Goal: Task Accomplishment & Management: Complete application form

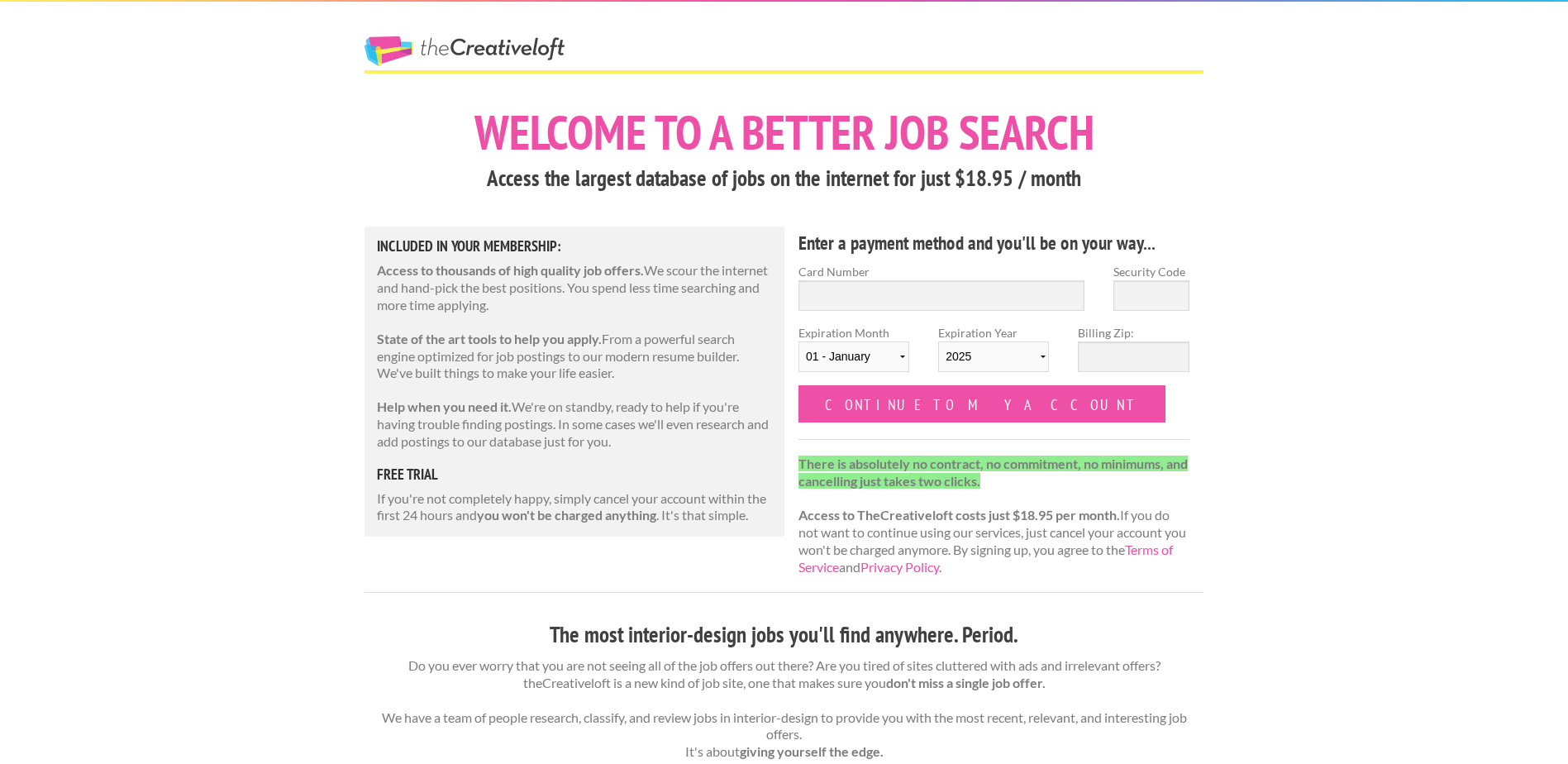
scroll to position [959, 0]
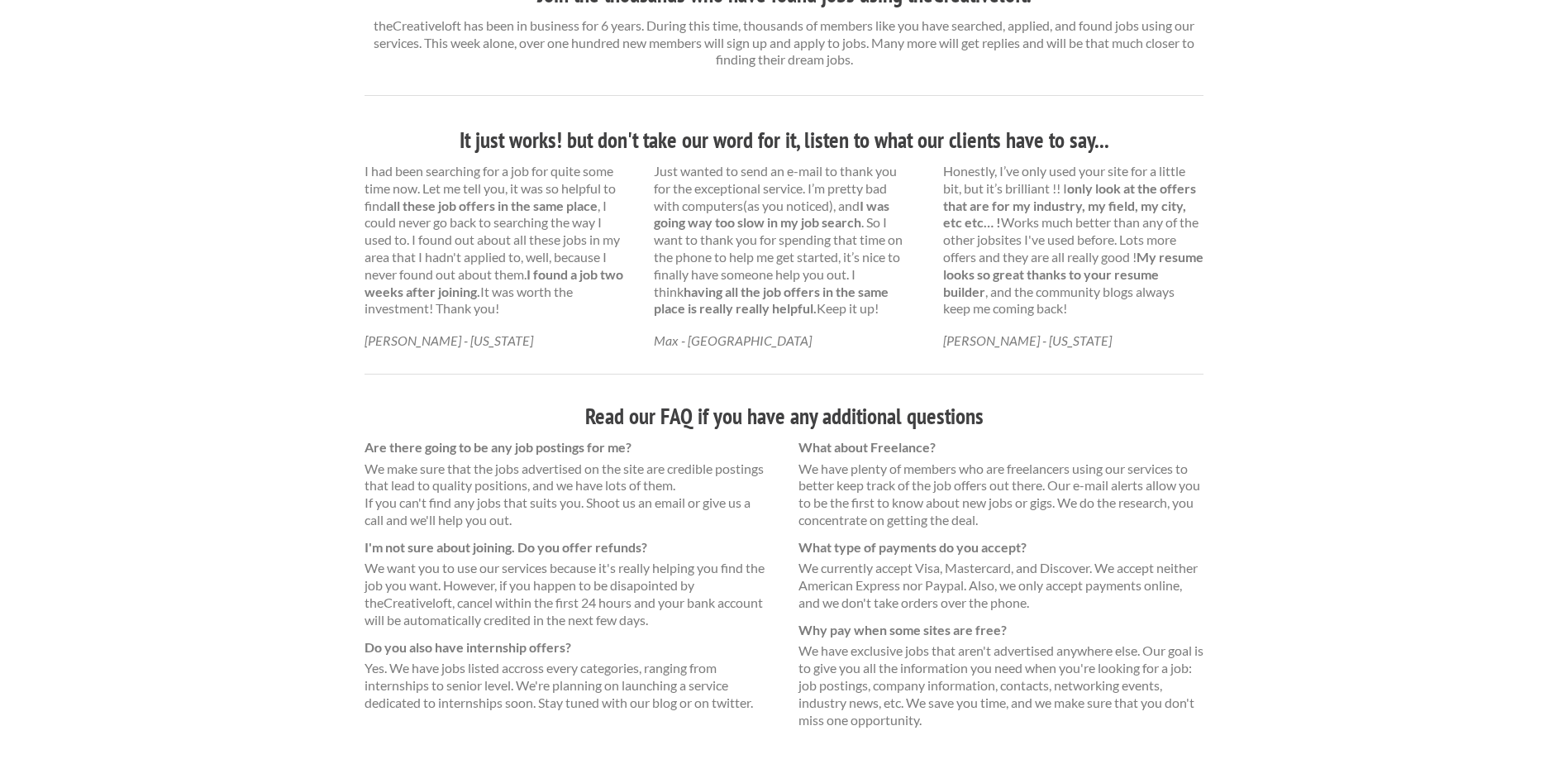
scroll to position [839, 0]
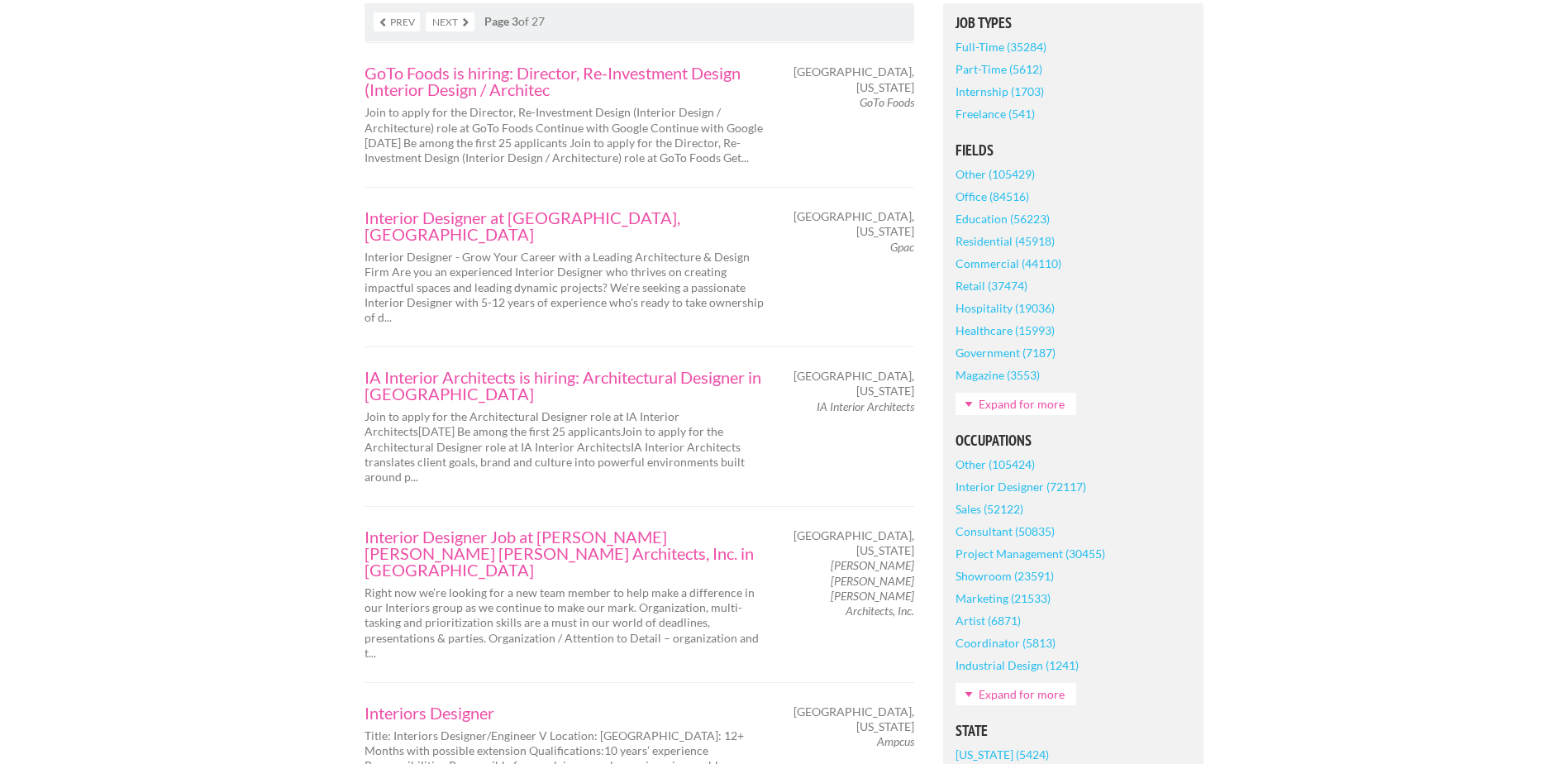
scroll to position [655, 0]
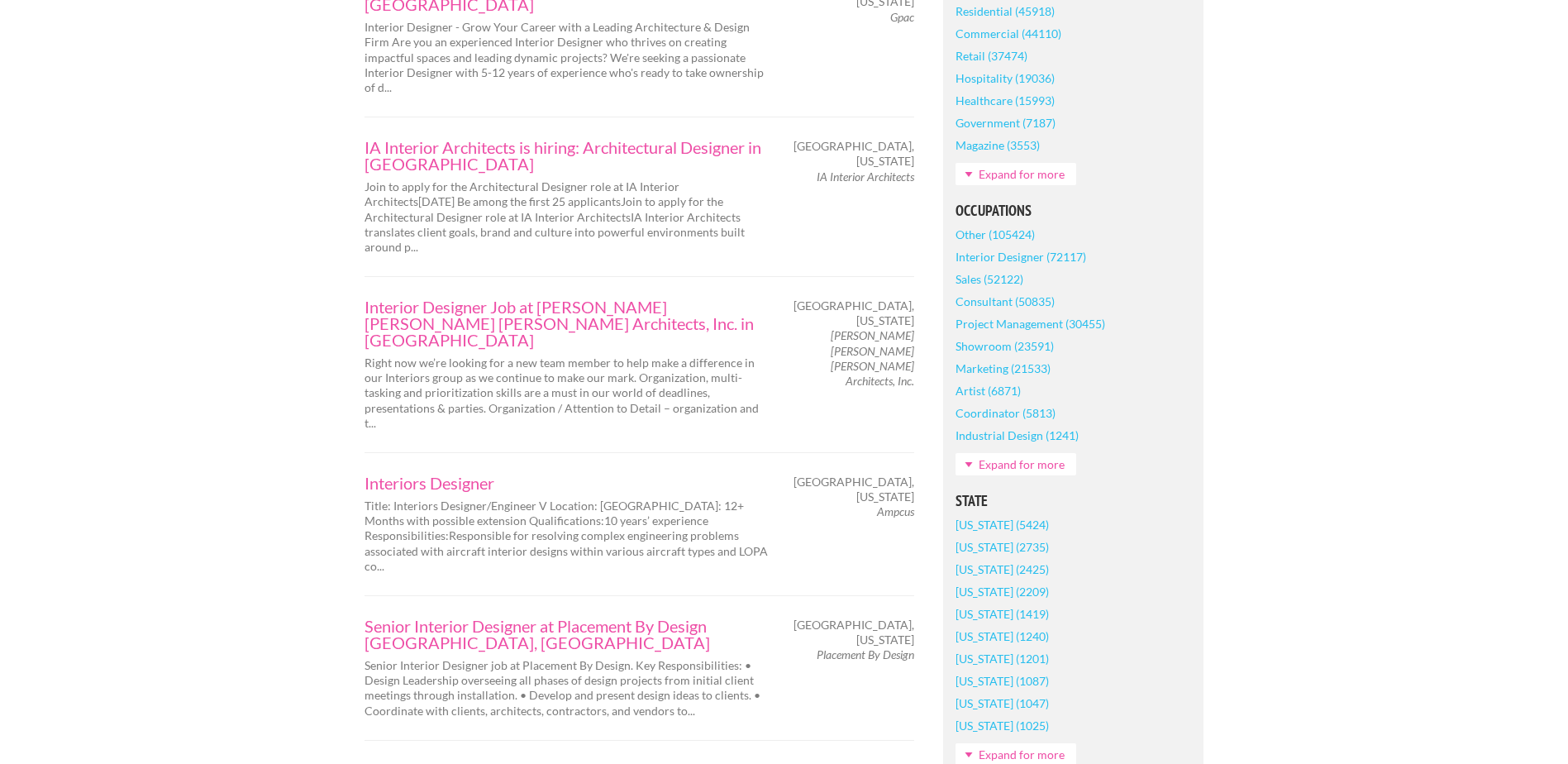
click at [859, 647] on em "Placement By Design" at bounding box center [865, 654] width 98 height 14
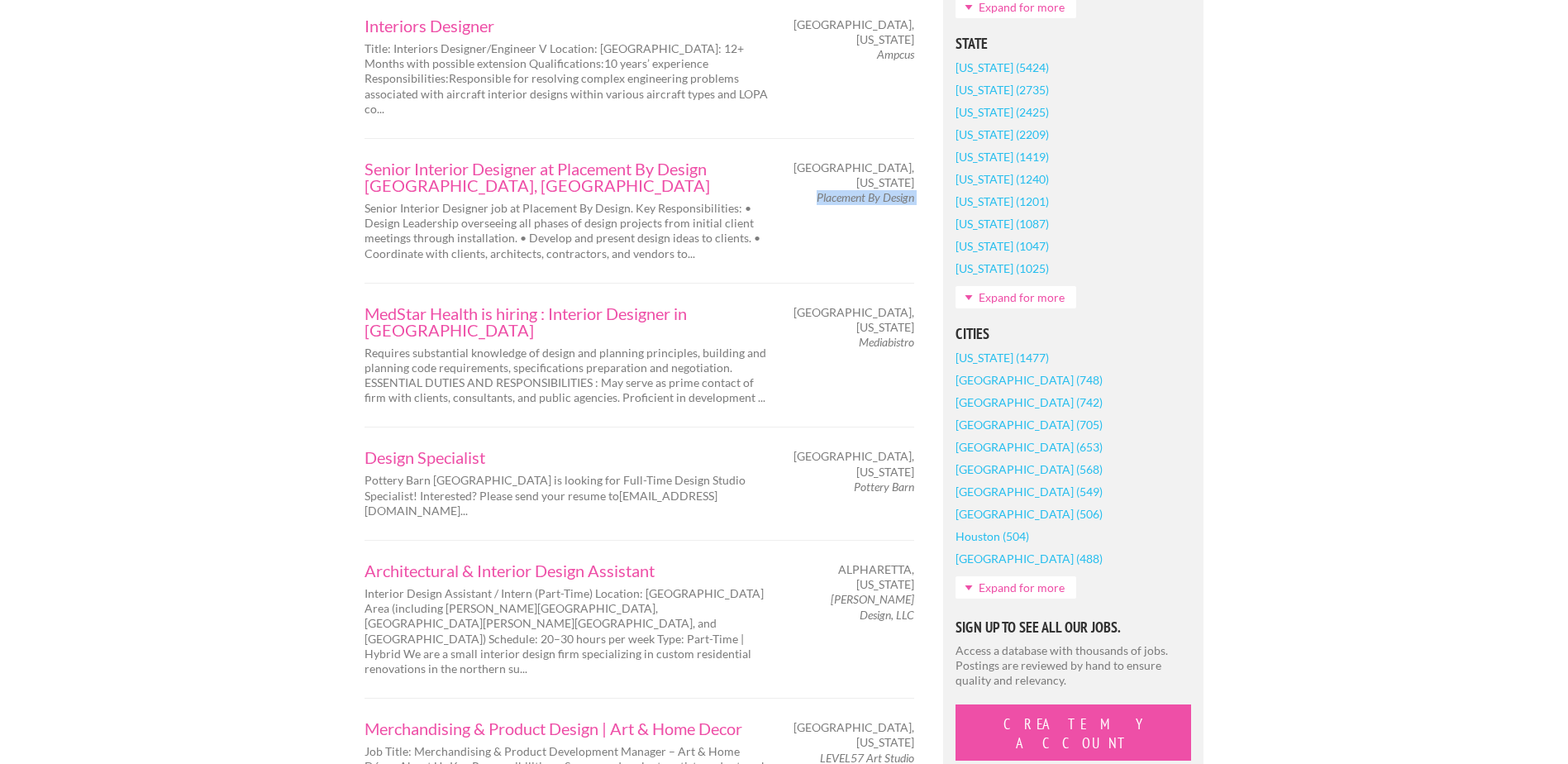
scroll to position [1113, 0]
click at [853, 591] on em "Kim Foodman Design, LLC" at bounding box center [872, 605] width 83 height 29
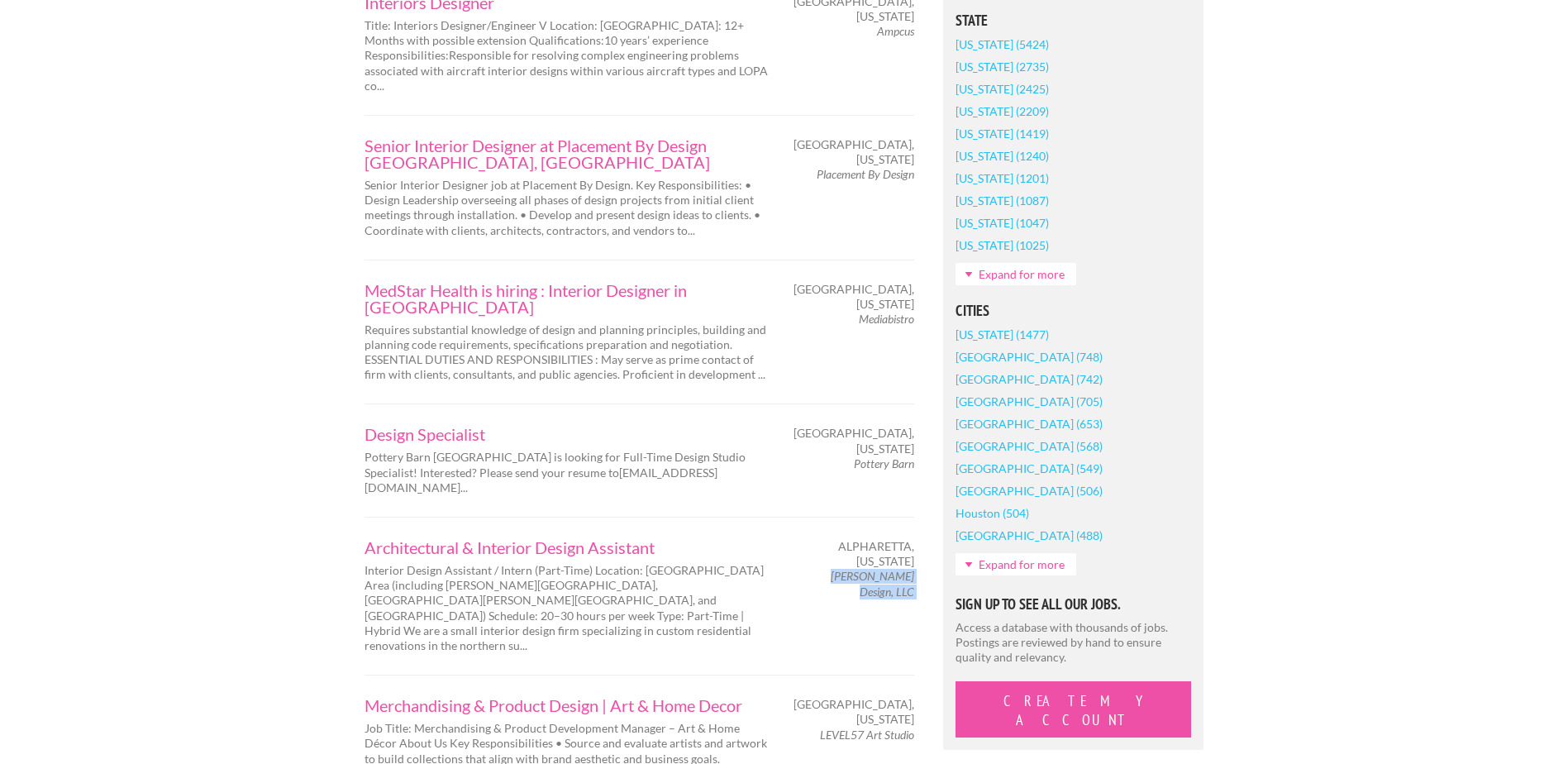
scroll to position [1153, 0]
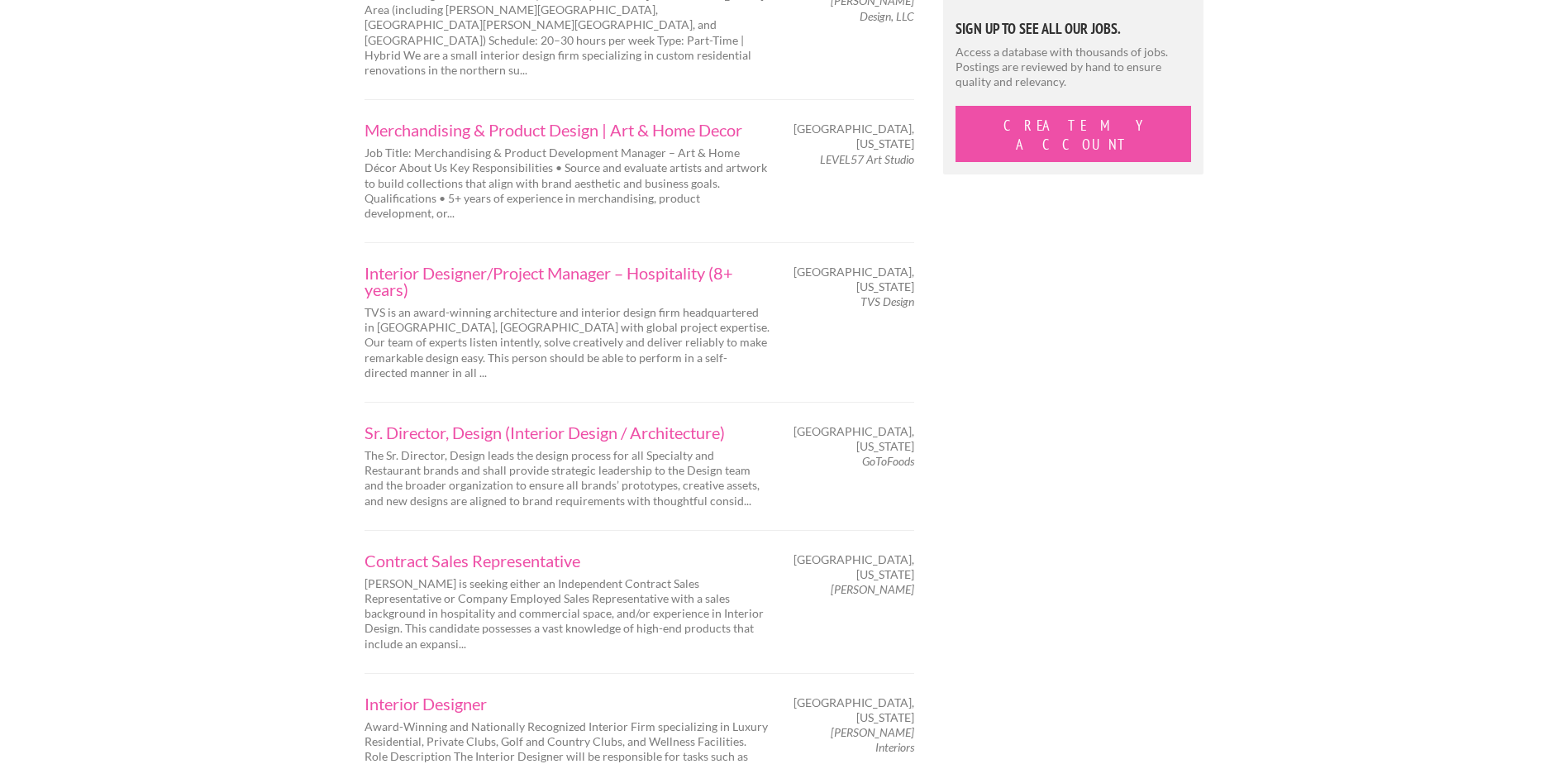
scroll to position [1711, 0]
click at [841, 724] on em "Traci Rhoads Interiors" at bounding box center [872, 738] width 83 height 29
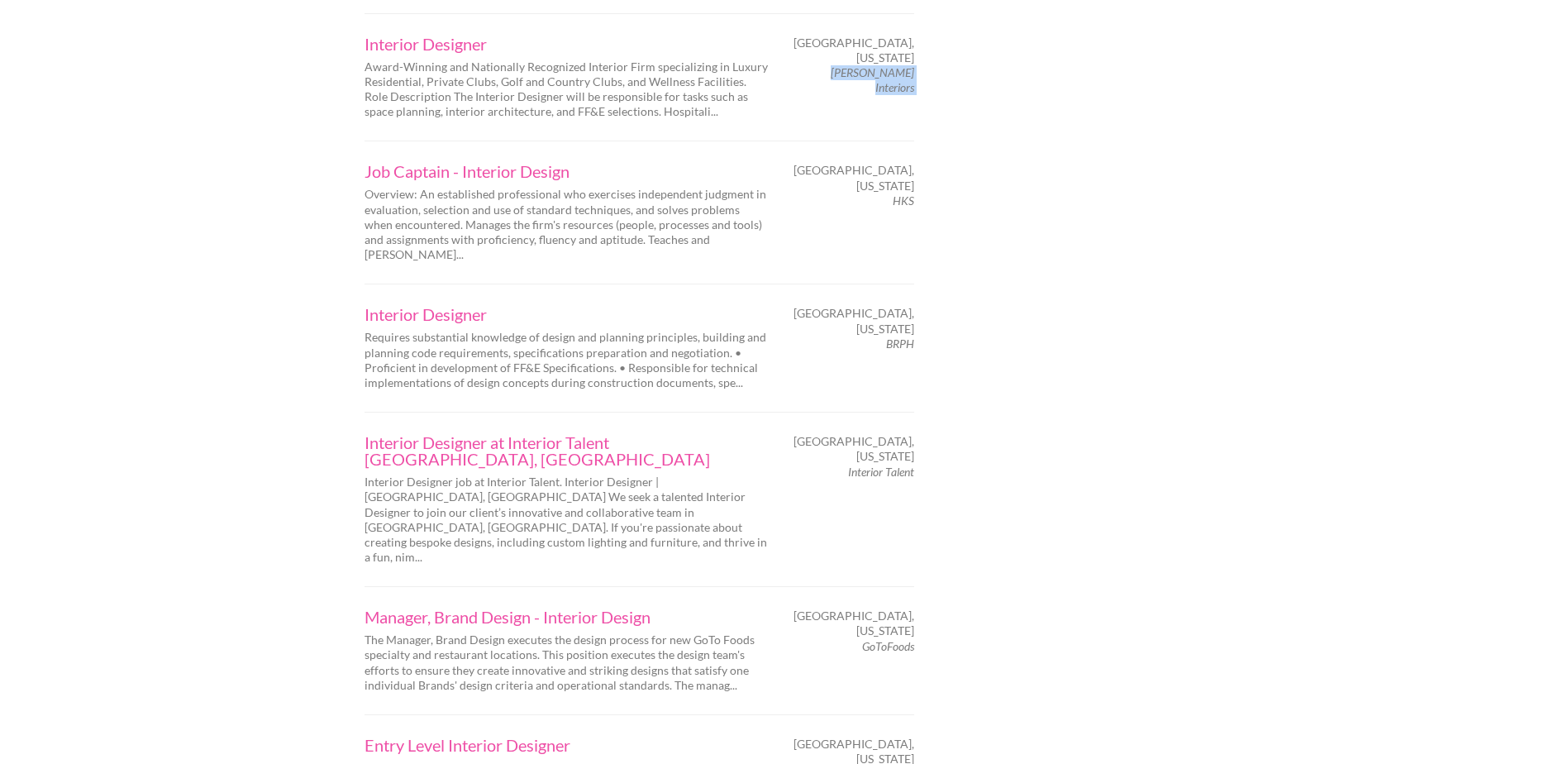
scroll to position [2371, 0]
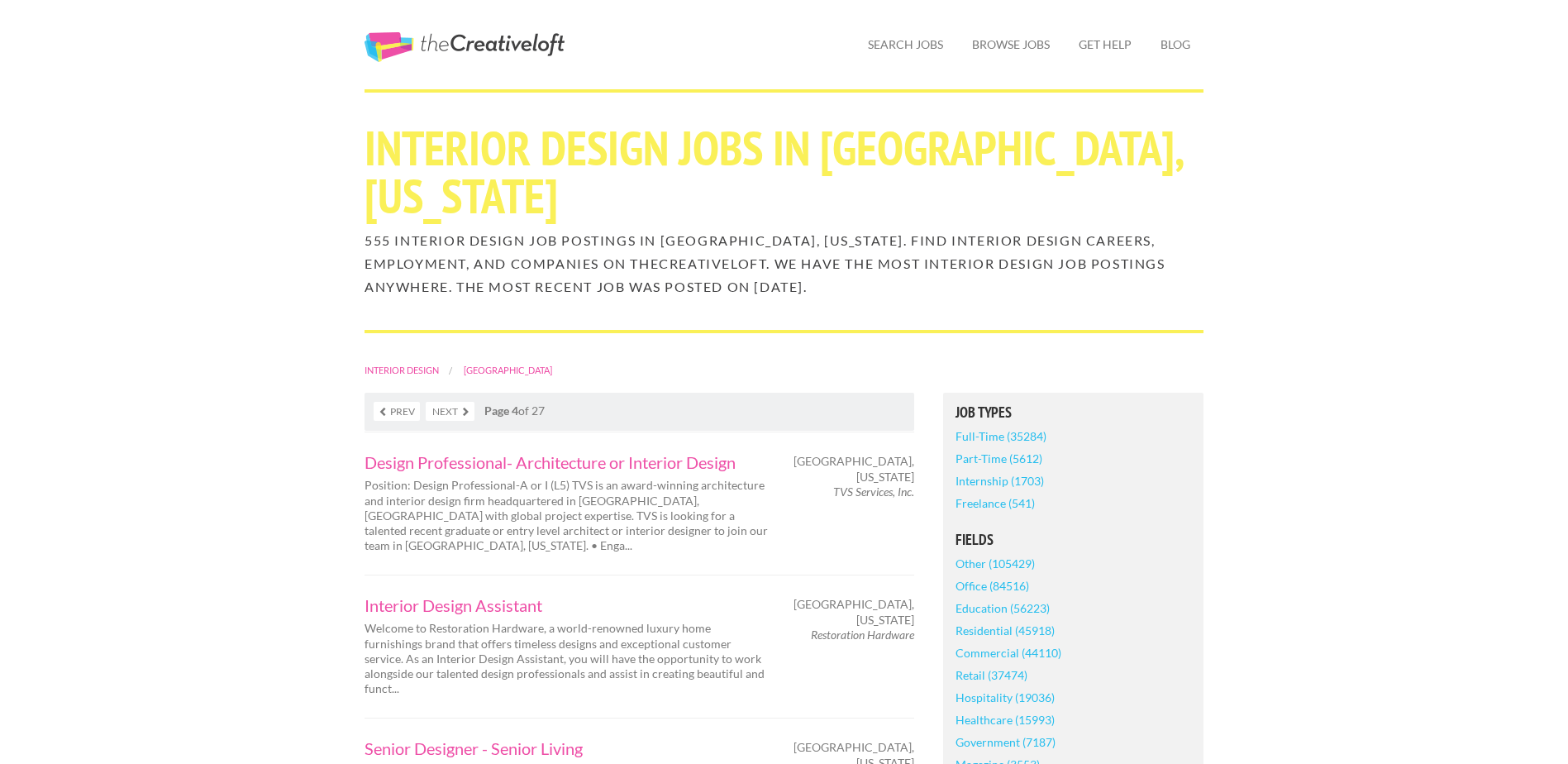
scroll to position [36, 0]
click at [884, 484] on em "TVS Services, Inc." at bounding box center [874, 491] width 81 height 14
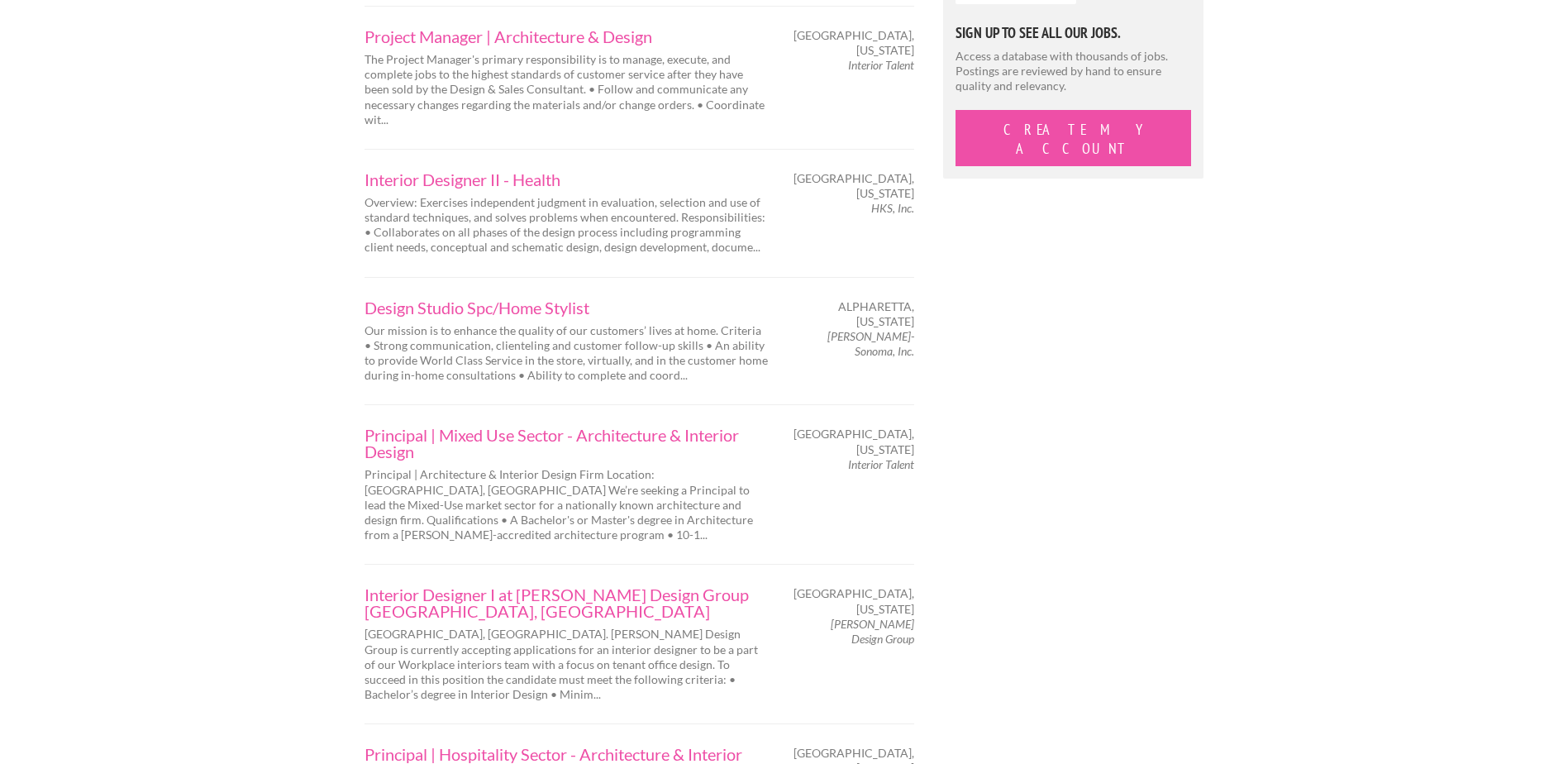
scroll to position [1719, 0]
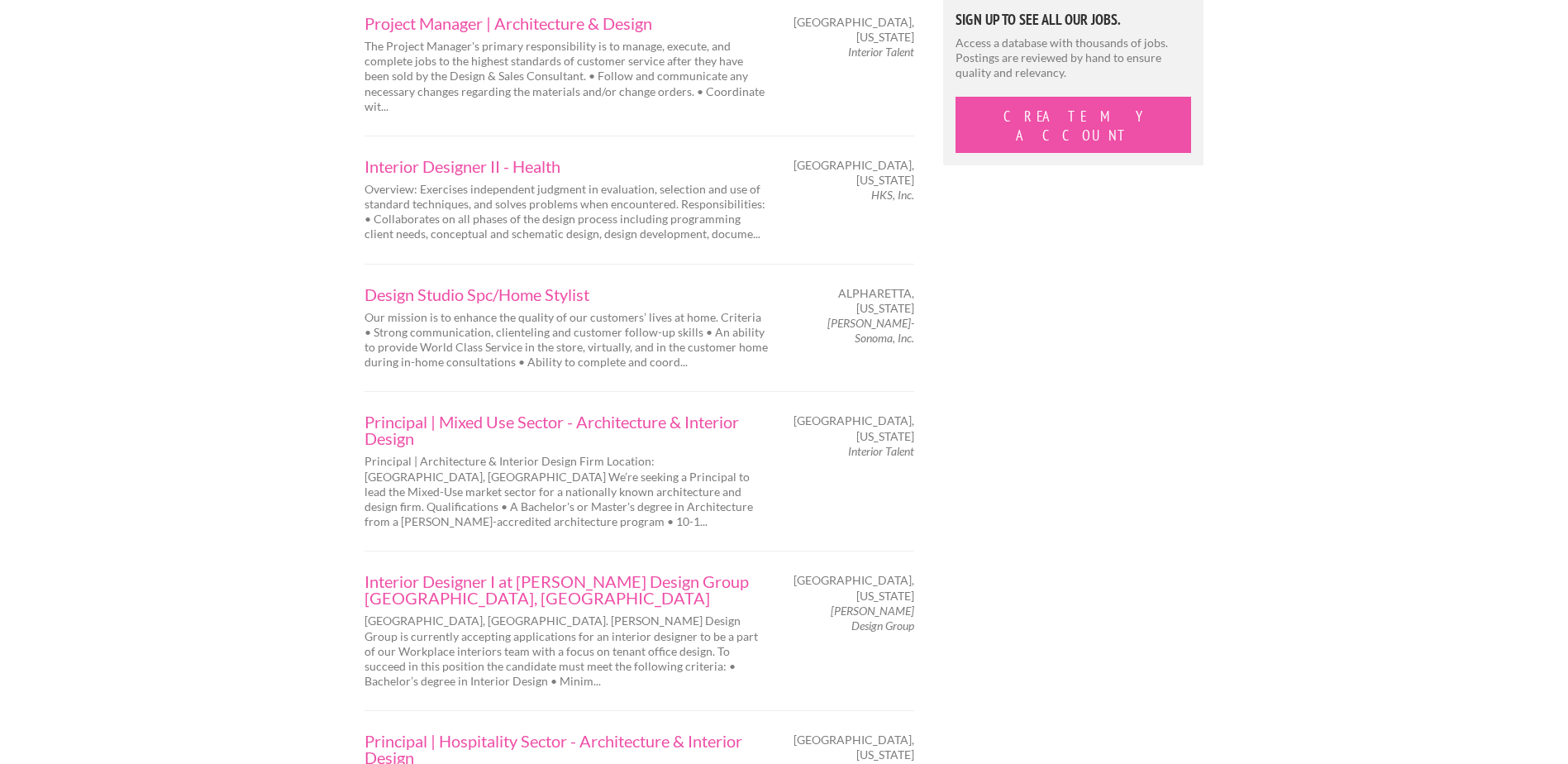
click at [459, 264] on div "Design Studio Spc/Home Stylist Our mission is to enhance the quality of our cus…" at bounding box center [639, 328] width 549 height 128
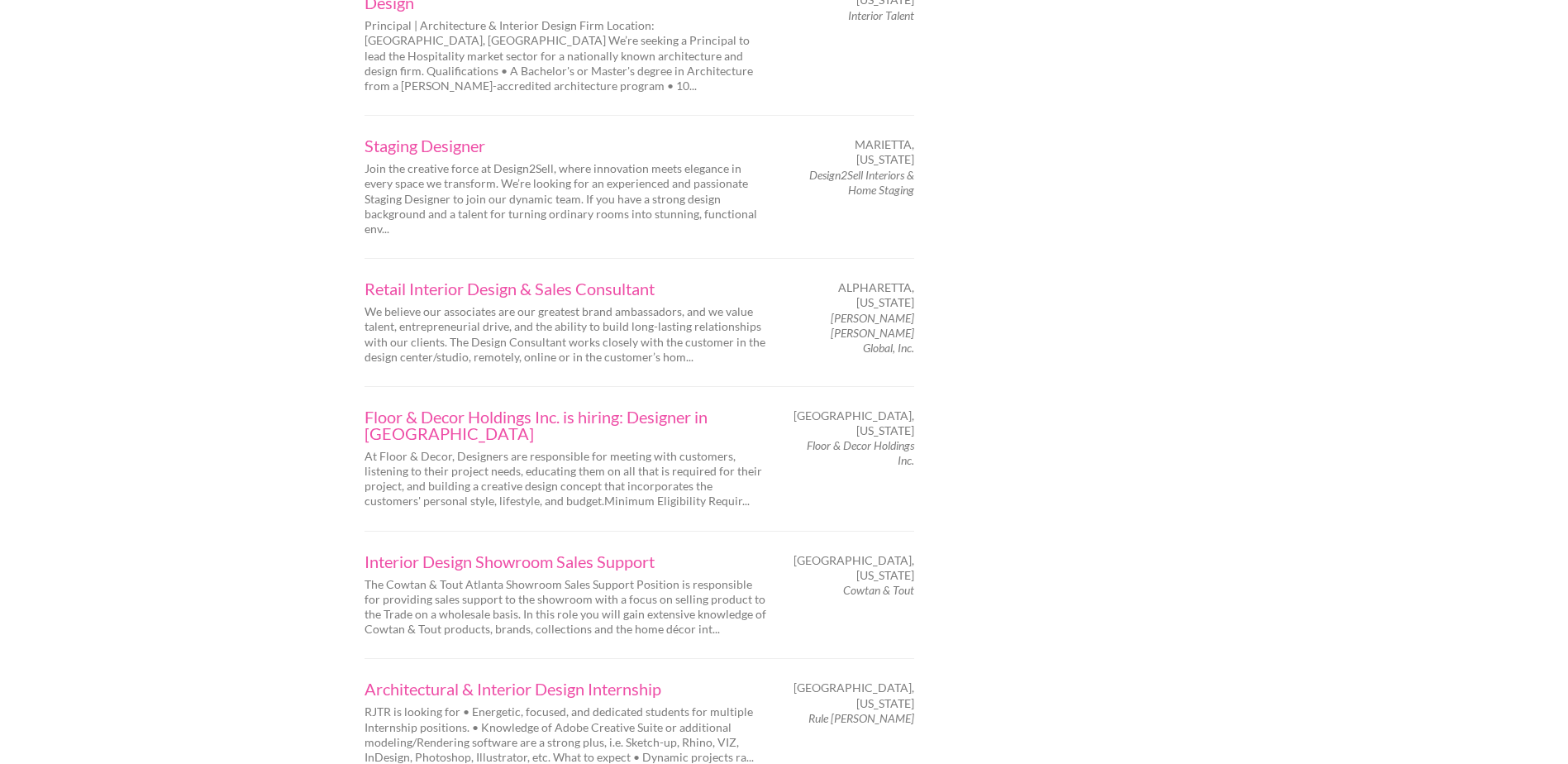
scroll to position [2475, 0]
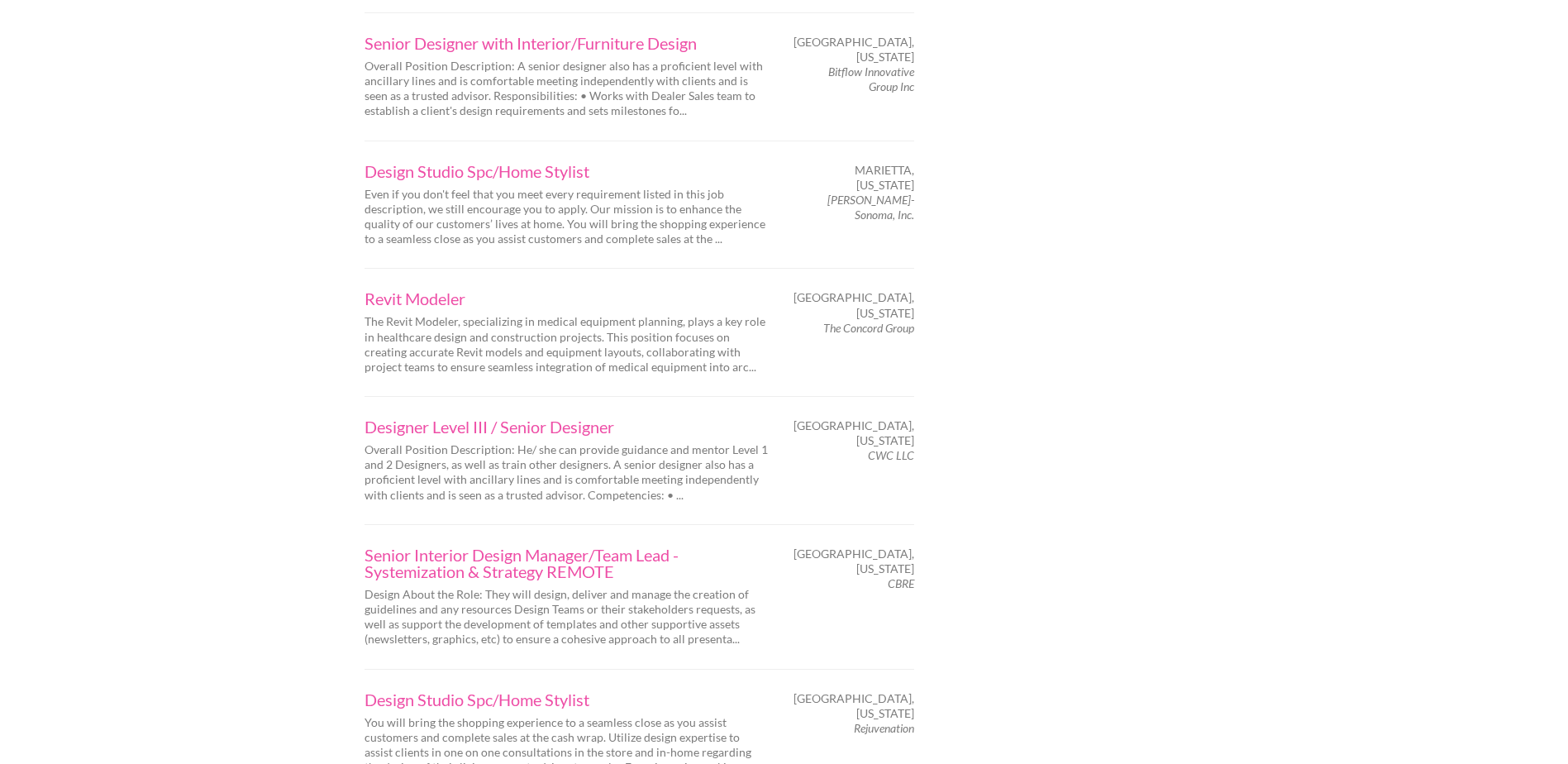
scroll to position [2470, 0]
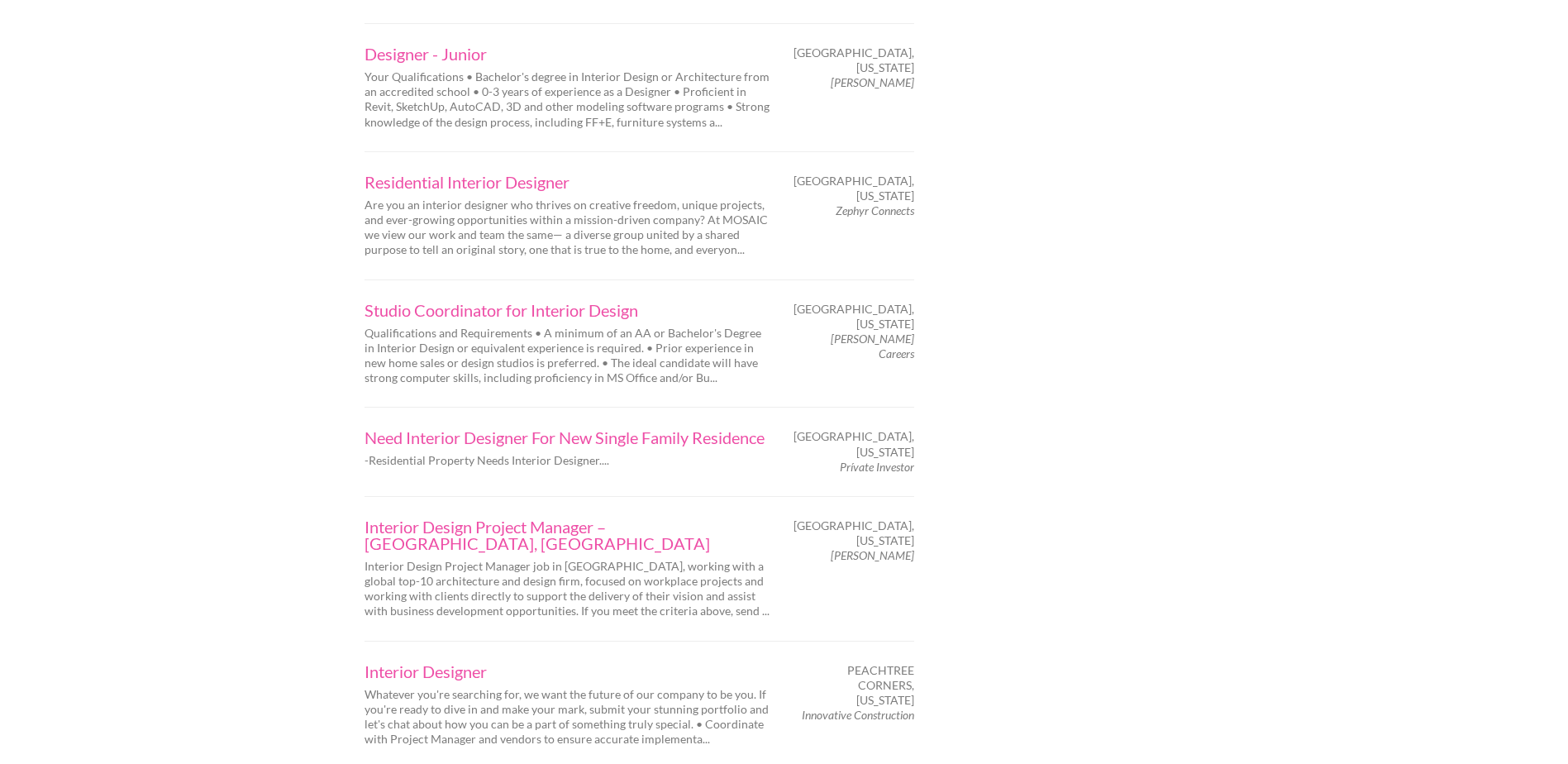
scroll to position [2392, 0]
click at [440, 686] on p "Whatever you're searching for, we want the future of our company to be you. If …" at bounding box center [567, 716] width 405 height 61
click at [432, 662] on link "Interior Designer" at bounding box center [567, 670] width 405 height 16
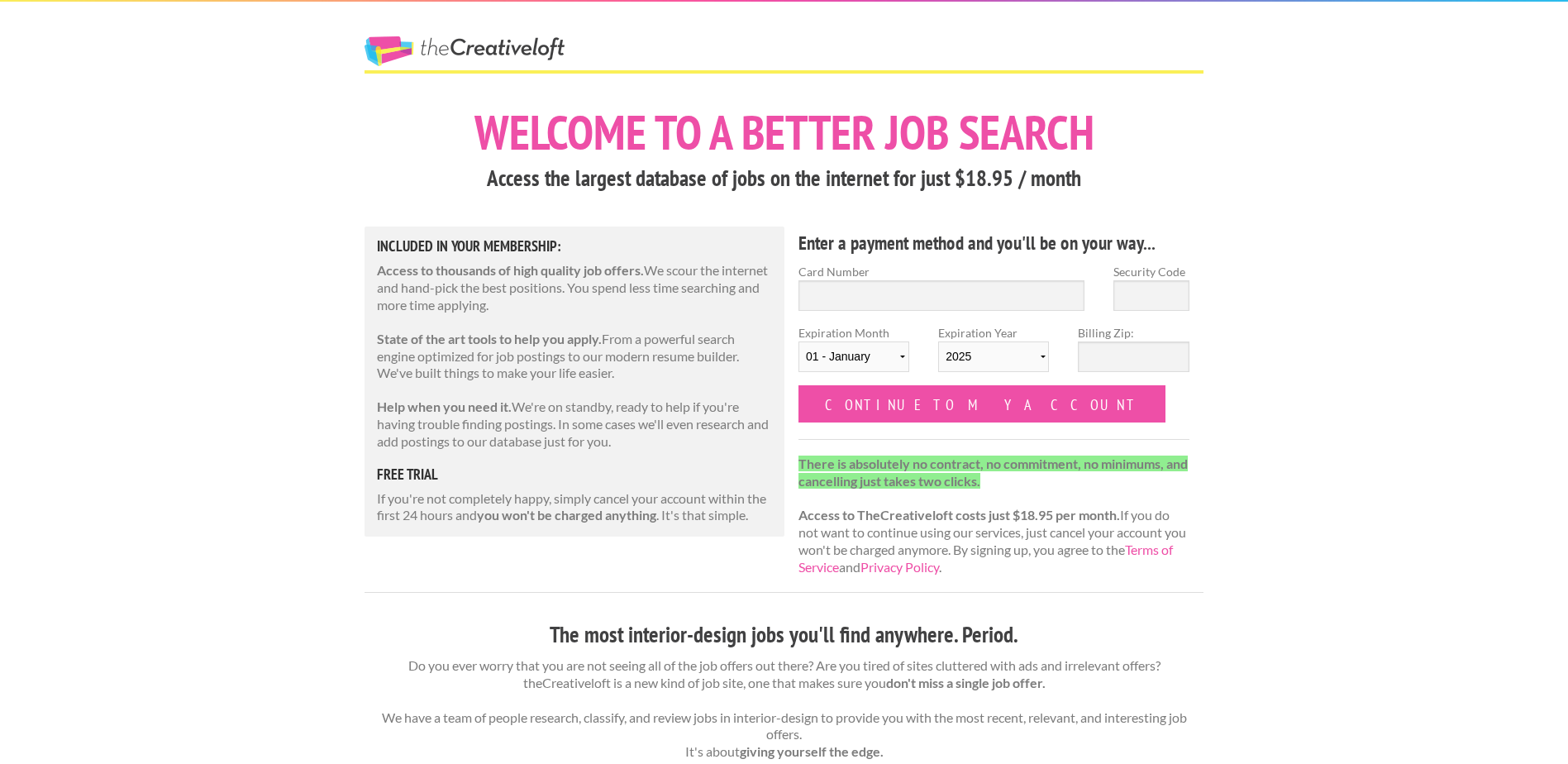
scroll to position [478, 0]
